Goal: Information Seeking & Learning: Find specific fact

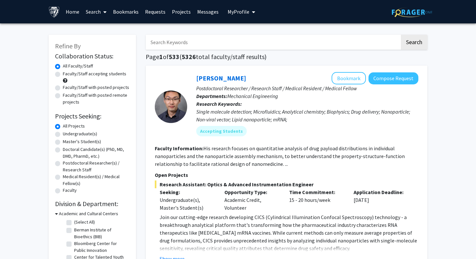
click at [291, 44] on input "Search Keywords" at bounding box center [273, 42] width 254 height 15
type input "[PERSON_NAME]"
click at [401, 35] on button "Search" at bounding box center [414, 42] width 27 height 15
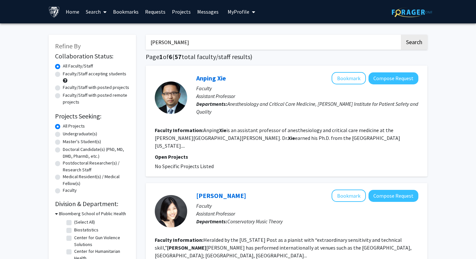
click at [236, 13] on span "My Profile" at bounding box center [239, 11] width 22 height 6
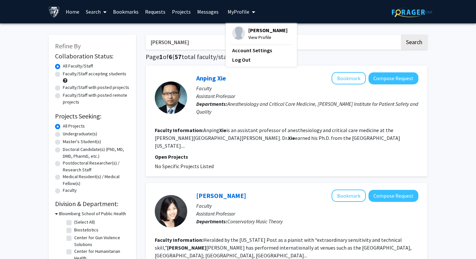
click at [248, 35] on span "View Profile" at bounding box center [267, 37] width 39 height 7
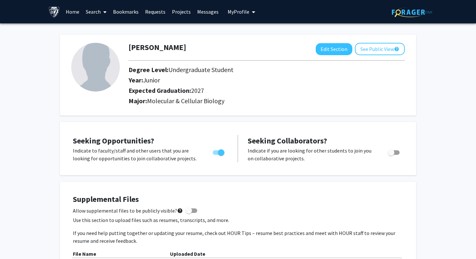
click at [97, 11] on link "Search" at bounding box center [96, 11] width 27 height 23
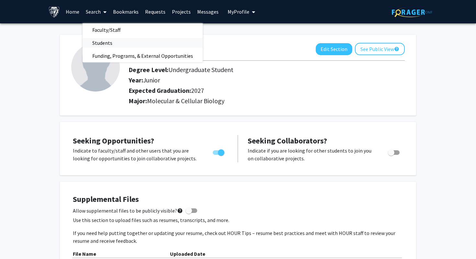
click at [102, 45] on span "Students" at bounding box center [103, 42] width 40 height 13
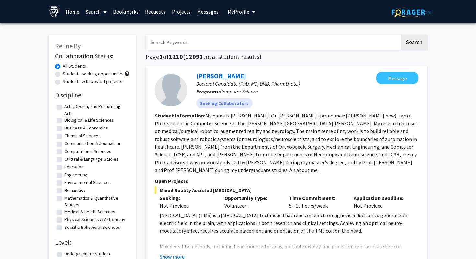
click at [182, 44] on input "Search Keywords" at bounding box center [273, 42] width 254 height 15
type input "[PERSON_NAME]"
click at [401, 35] on button "Search" at bounding box center [414, 42] width 27 height 15
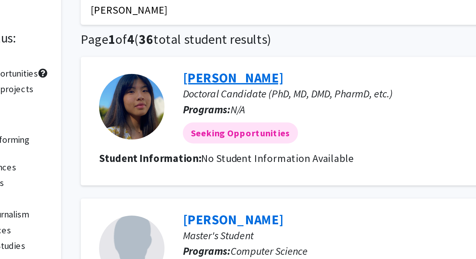
click at [209, 76] on link "[PERSON_NAME]" at bounding box center [221, 76] width 50 height 8
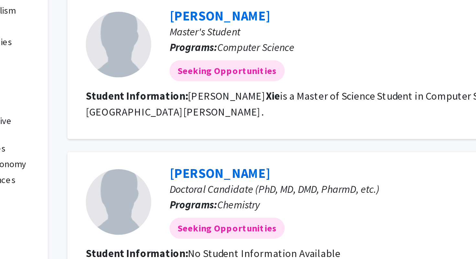
scroll to position [7, 0]
